Goal: Information Seeking & Learning: Learn about a topic

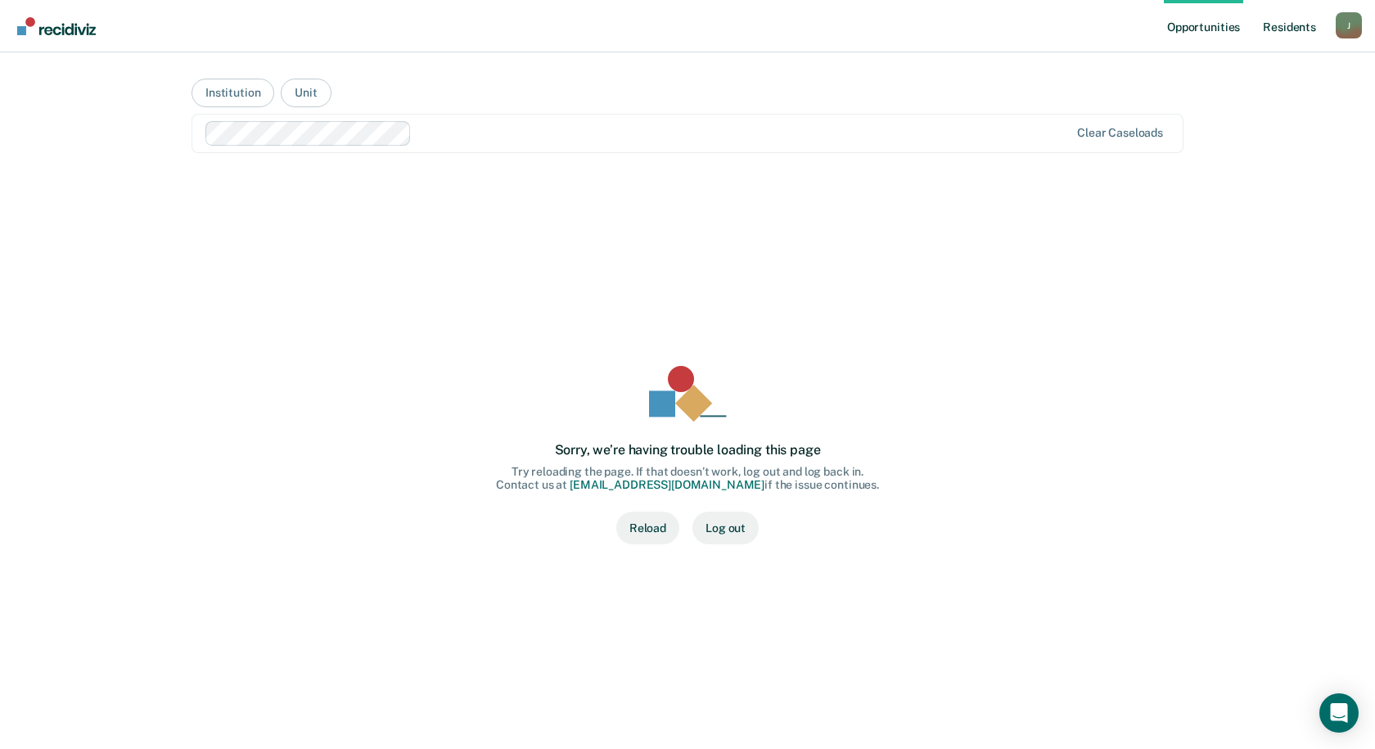
click at [1301, 21] on link "Resident s" at bounding box center [1290, 26] width 60 height 52
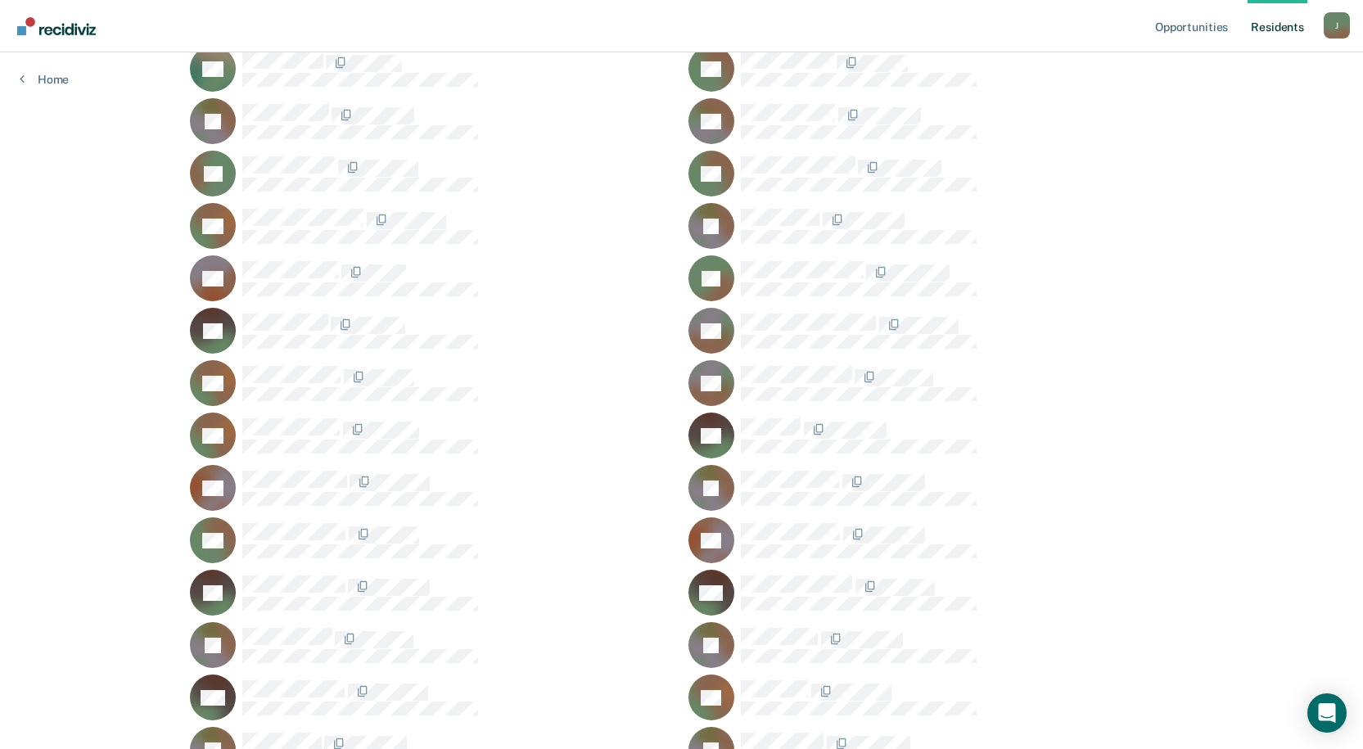
scroll to position [20456, 0]
